Goal: Transaction & Acquisition: Purchase product/service

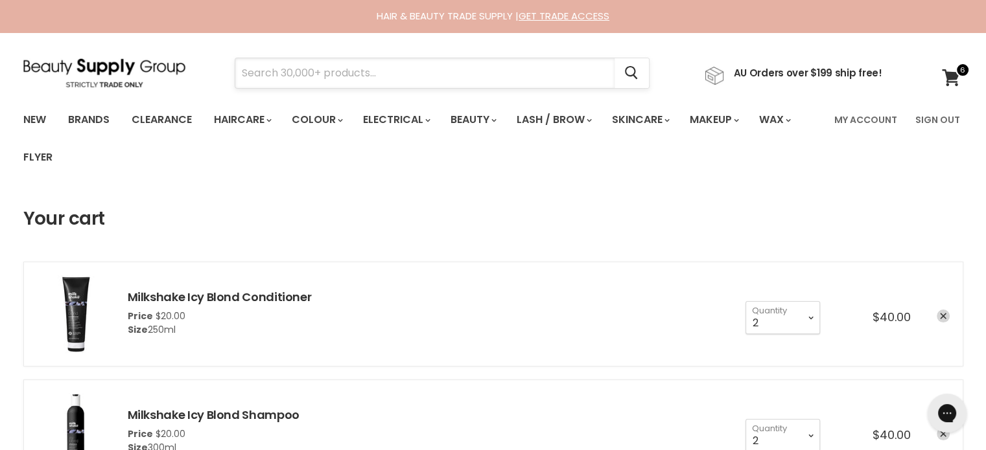
paste input "Jeval Scalp Ninja Anti- [MEDICAL_DATA] Shampoo"
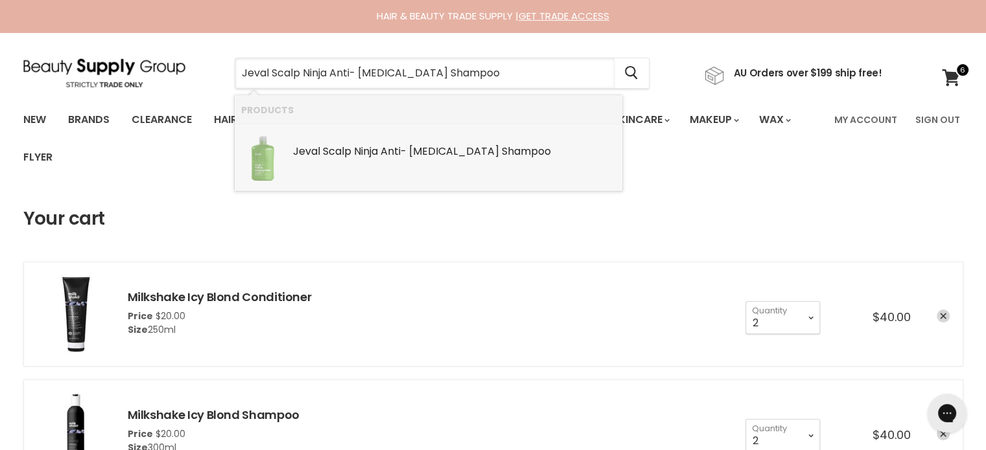
type input "Jeval Scalp Ninja Anti- [MEDICAL_DATA] Shampoo"
click at [833, 220] on header "Your cart" at bounding box center [493, 219] width 940 height 21
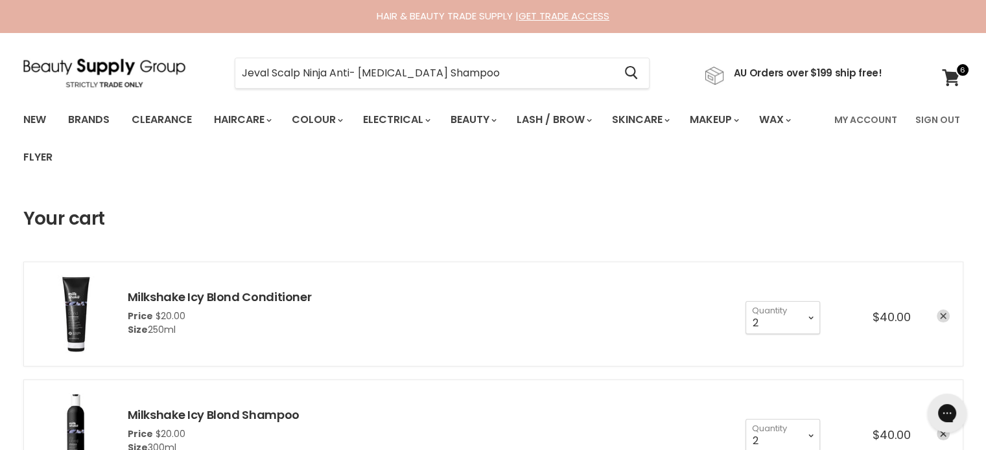
click at [944, 314] on icon "remove Milkshake Icy Blond Conditioner" at bounding box center [943, 316] width 6 height 6
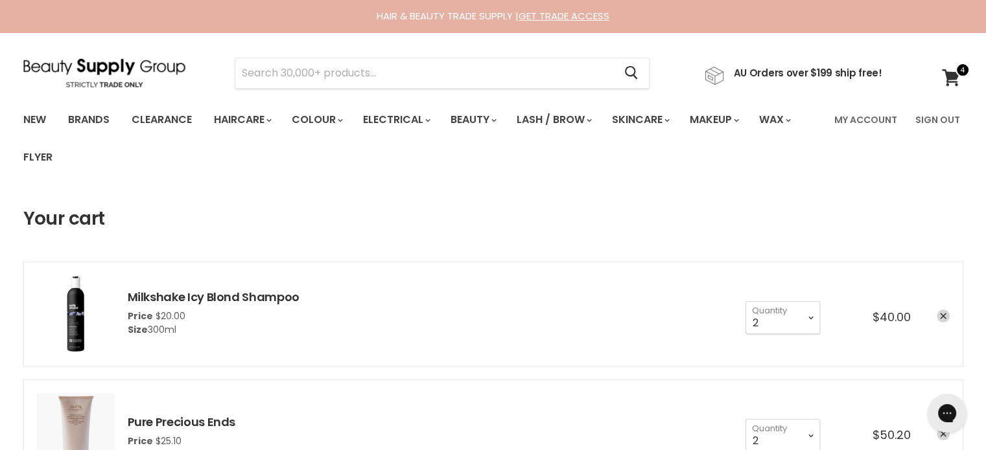
click at [944, 314] on icon "remove Milkshake Icy Blond Shampoo" at bounding box center [943, 317] width 6 height 6
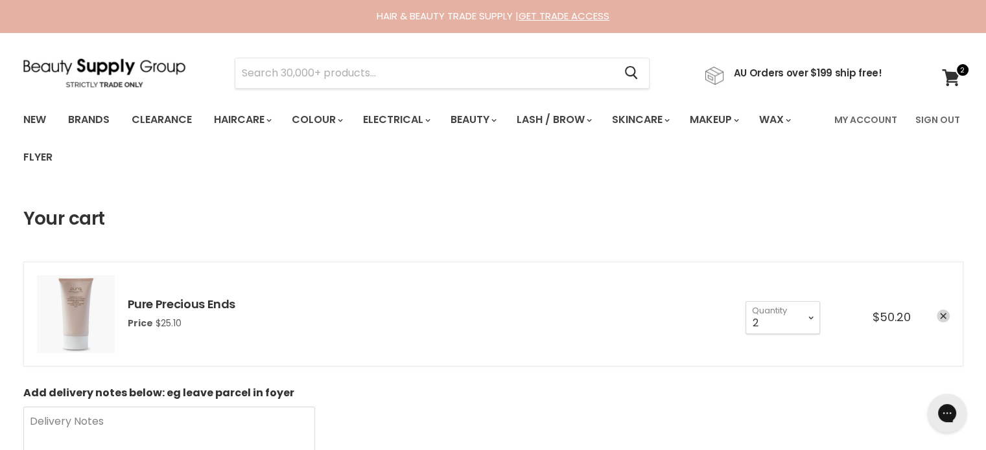
click at [944, 314] on icon "remove Pure Precious Ends" at bounding box center [943, 317] width 6 height 6
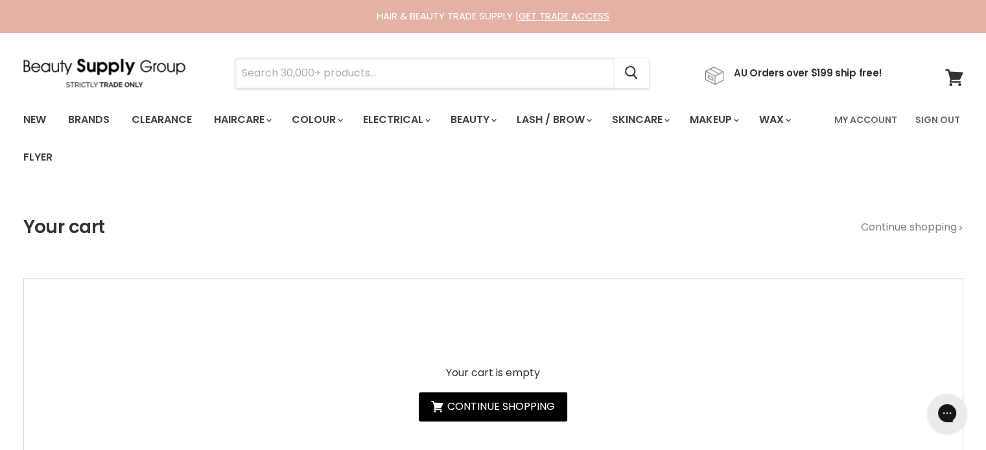
paste input "Jeval Scalp Ninja Anti- [MEDICAL_DATA] Shampoo"
type input "Jeval Scalp Ninja Anti- [MEDICAL_DATA] Shampoo"
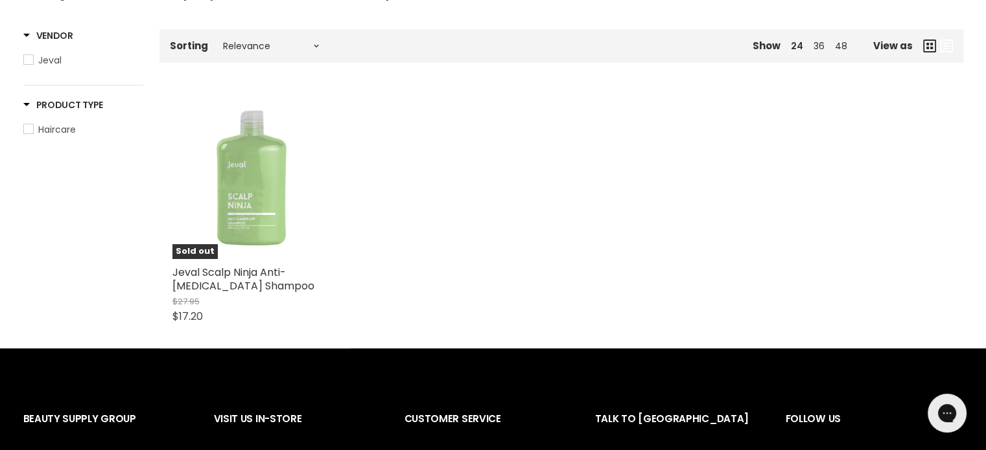
scroll to position [259, 0]
